Goal: Task Accomplishment & Management: Use online tool/utility

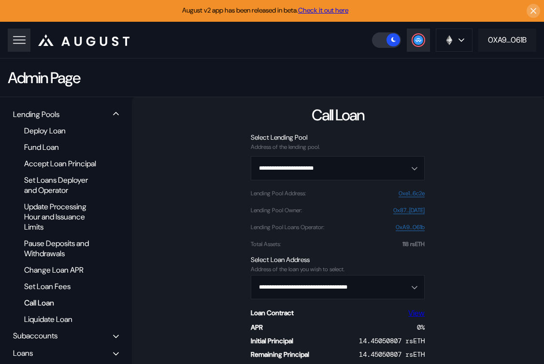
click at [503, 42] on div "0XA9...061B" at bounding box center [507, 40] width 39 height 10
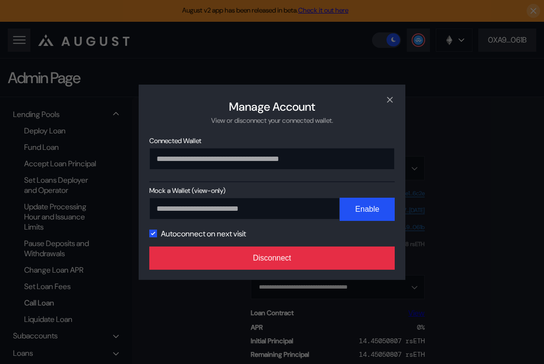
click at [300, 249] on button "Disconnect" at bounding box center [271, 257] width 245 height 23
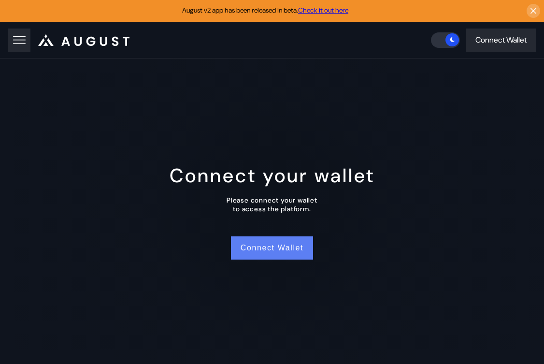
click at [266, 248] on button "Connect Wallet" at bounding box center [272, 247] width 82 height 23
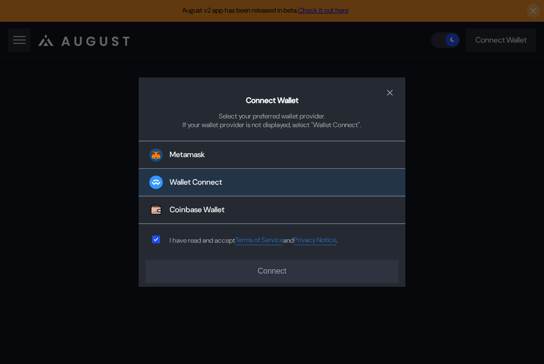
click at [269, 178] on button "Wallet Connect" at bounding box center [272, 183] width 267 height 28
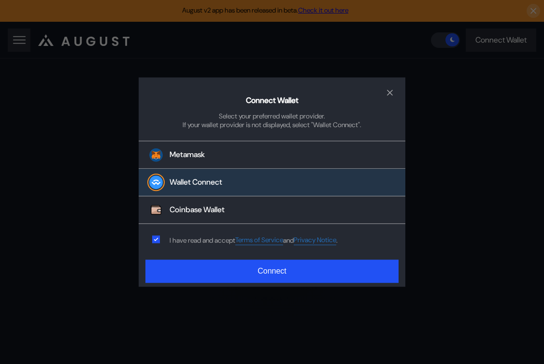
click at [263, 283] on div "Connect Wallet Select your preferred wallet provider. If your wallet provider i…" at bounding box center [272, 182] width 267 height 210
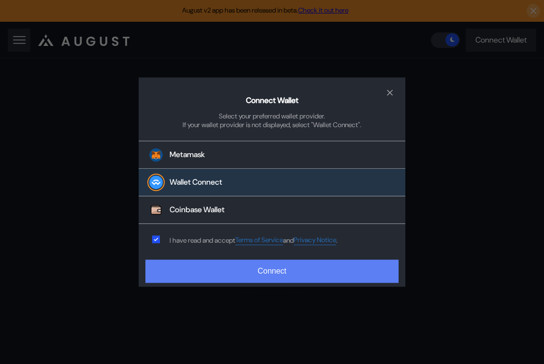
click at [285, 273] on button "Connect" at bounding box center [271, 270] width 253 height 23
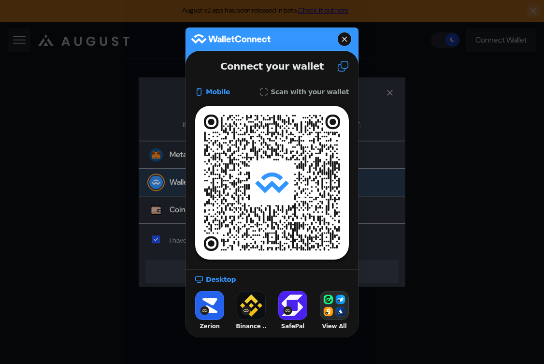
click at [346, 56] on button at bounding box center [342, 66] width 31 height 26
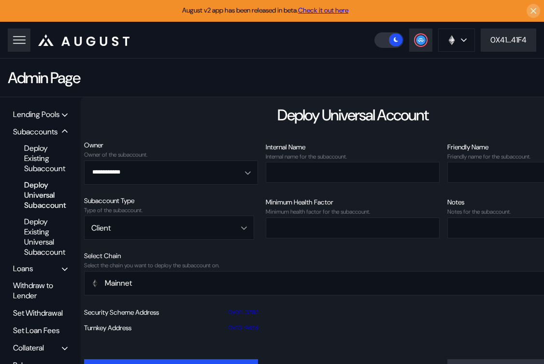
click at [30, 110] on div "Lending Pools" at bounding box center [36, 114] width 46 height 10
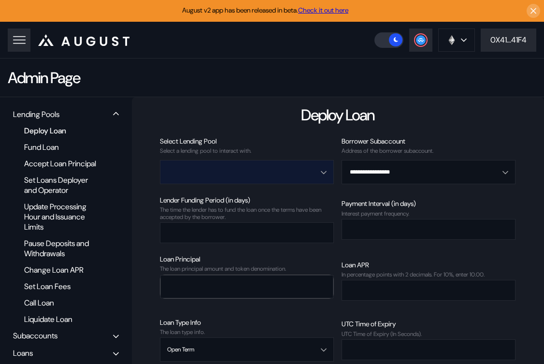
click at [224, 171] on input "Open menu" at bounding box center [241, 171] width 149 height 23
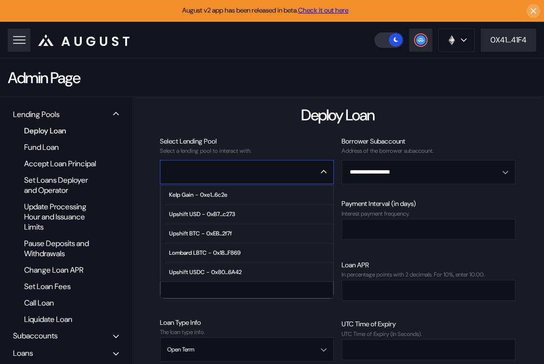
scroll to position [59, 0]
click at [221, 239] on span "High Growth ETH - 0xc8...59fD" at bounding box center [249, 232] width 168 height 19
type input "**********"
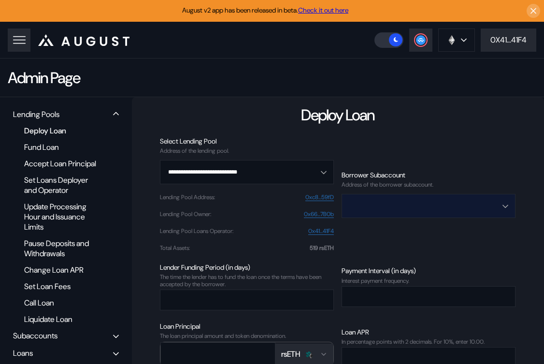
click at [377, 203] on input "Open menu" at bounding box center [423, 205] width 149 height 23
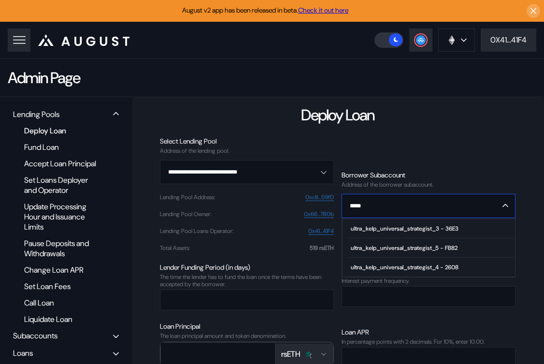
click at [389, 264] on div "ultra_kelp_universal_strategist_4 - 2608" at bounding box center [405, 267] width 108 height 7
type input "**********"
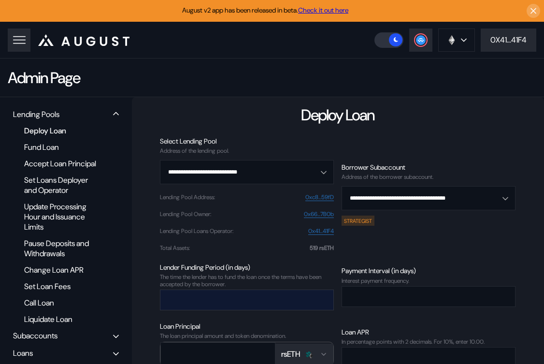
click at [284, 299] on input "number" at bounding box center [239, 300] width 158 height 20
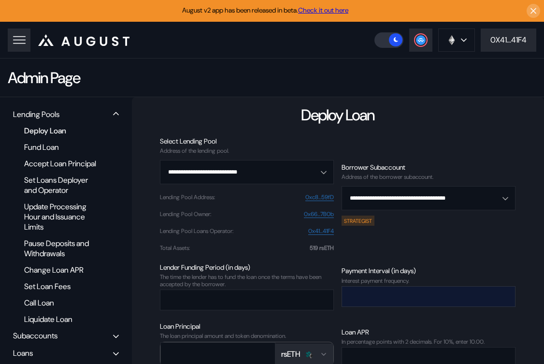
type input "*"
click at [386, 297] on input "number" at bounding box center [421, 296] width 158 height 20
type input "*"
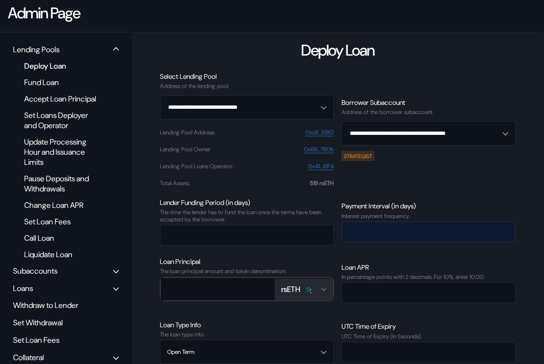
scroll to position [67, 0]
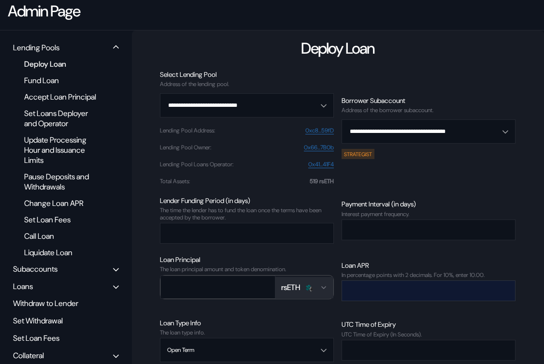
click at [379, 295] on input "number" at bounding box center [421, 291] width 158 height 20
type input "****"
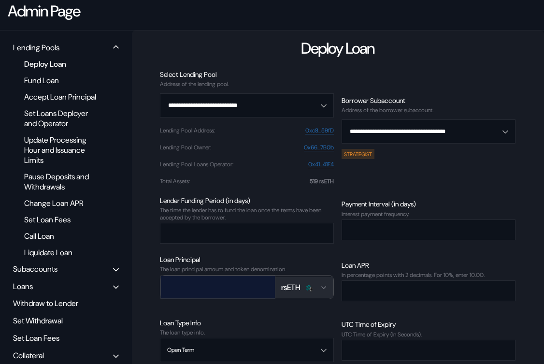
click at [191, 288] on input "number" at bounding box center [211, 287] width 100 height 20
type input "***"
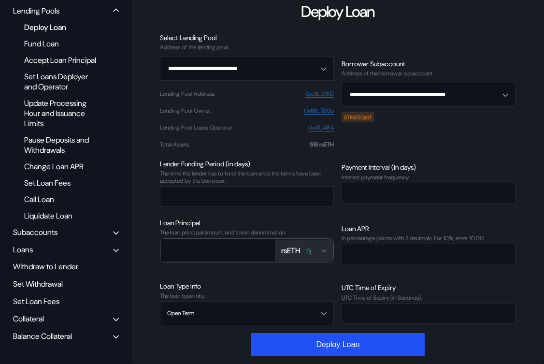
click at [288, 344] on button "Deploy Loan" at bounding box center [338, 344] width 174 height 23
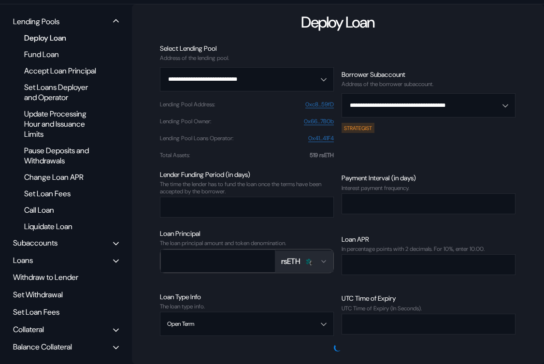
scroll to position [102, 0]
